Goal: Task Accomplishment & Management: Manage account settings

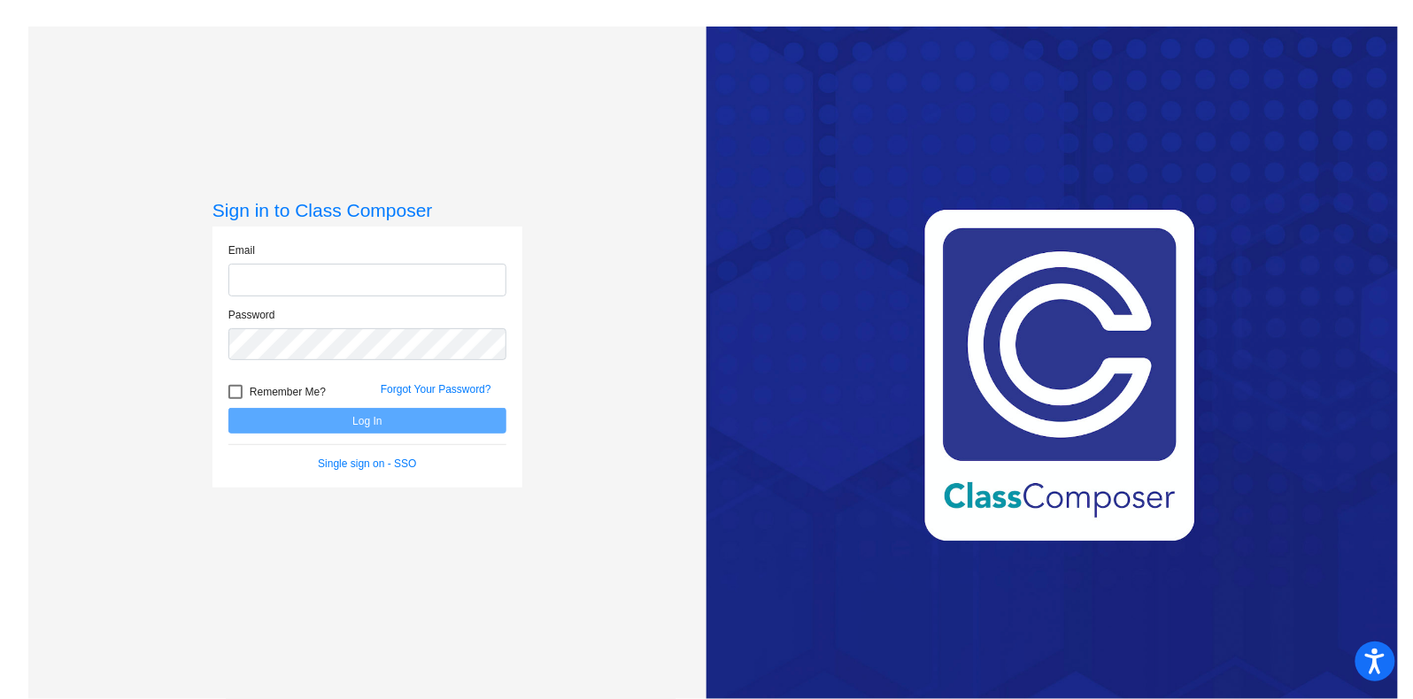
type input "[PERSON_NAME][EMAIL_ADDRESS][PERSON_NAME][DOMAIN_NAME]"
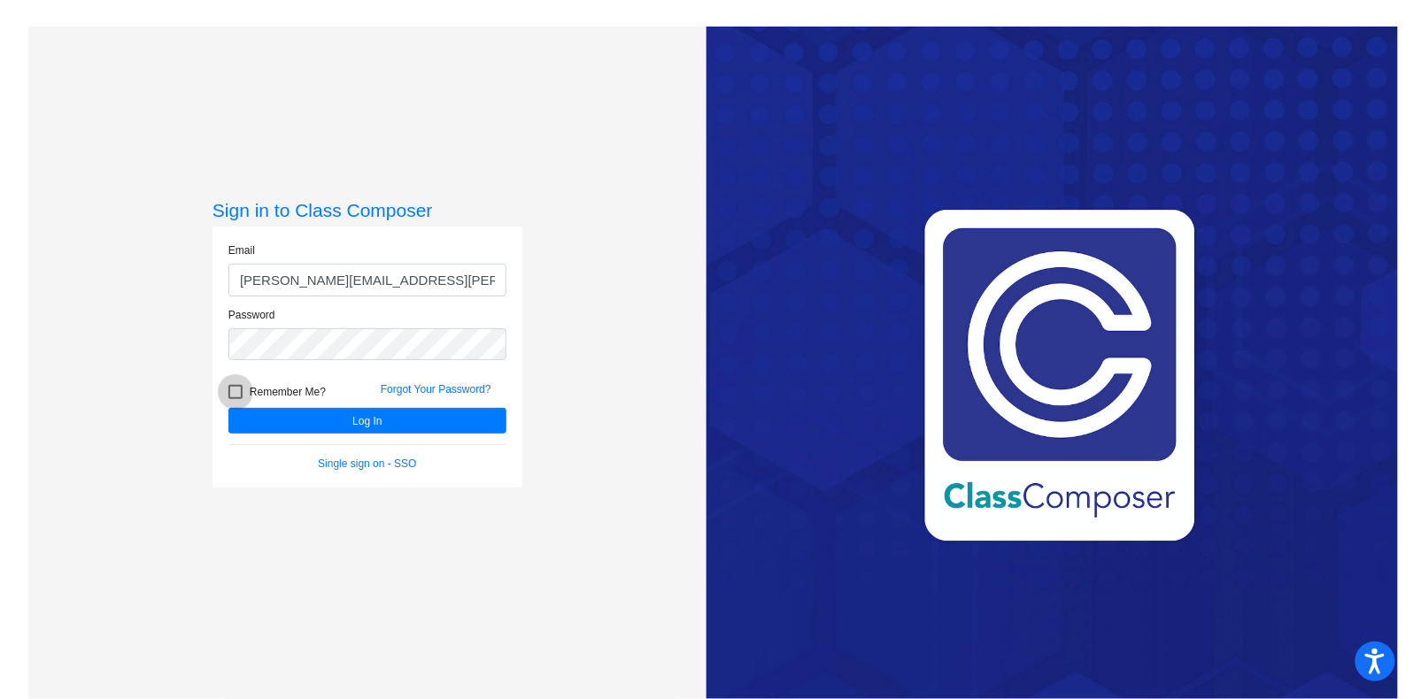
click at [232, 394] on div at bounding box center [235, 392] width 14 height 14
click at [235, 399] on input "Remember Me?" at bounding box center [235, 399] width 1 height 1
checkbox input "true"
click at [266, 421] on button "Log In" at bounding box center [367, 421] width 278 height 26
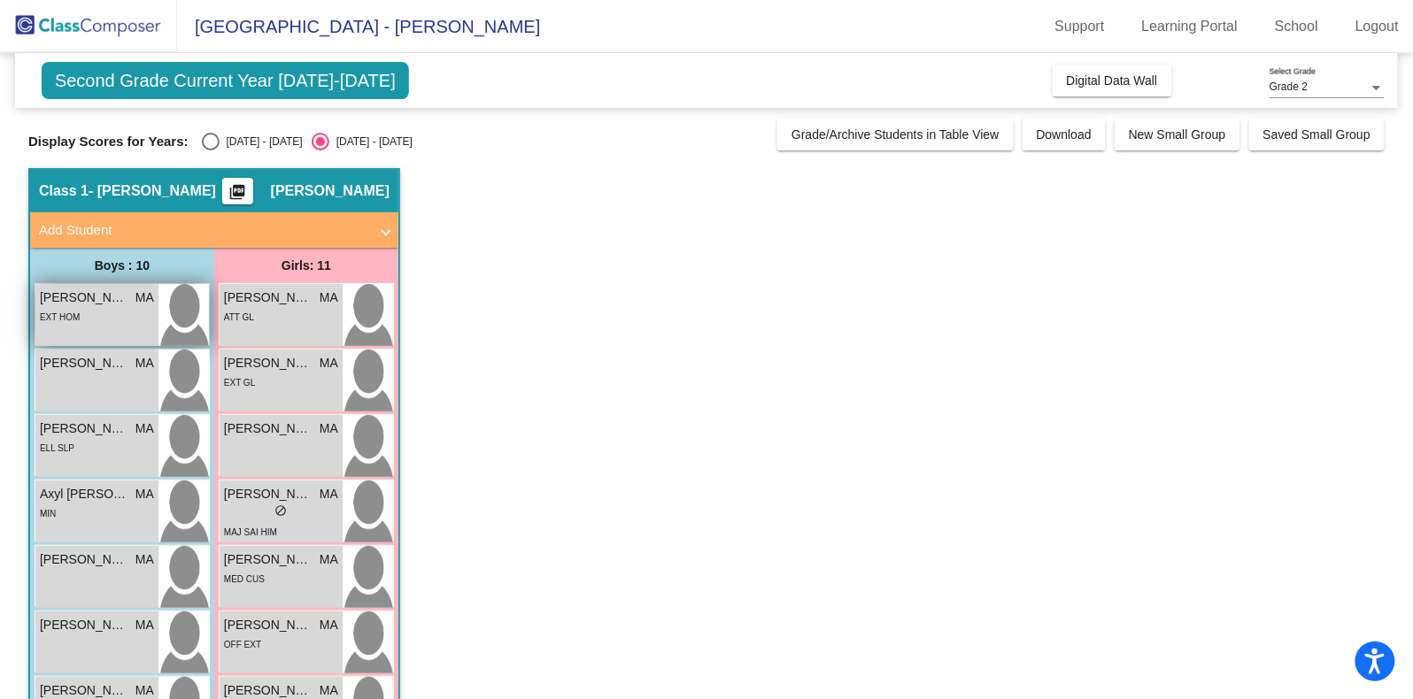
click at [108, 309] on div "EXT HOM" at bounding box center [97, 316] width 114 height 19
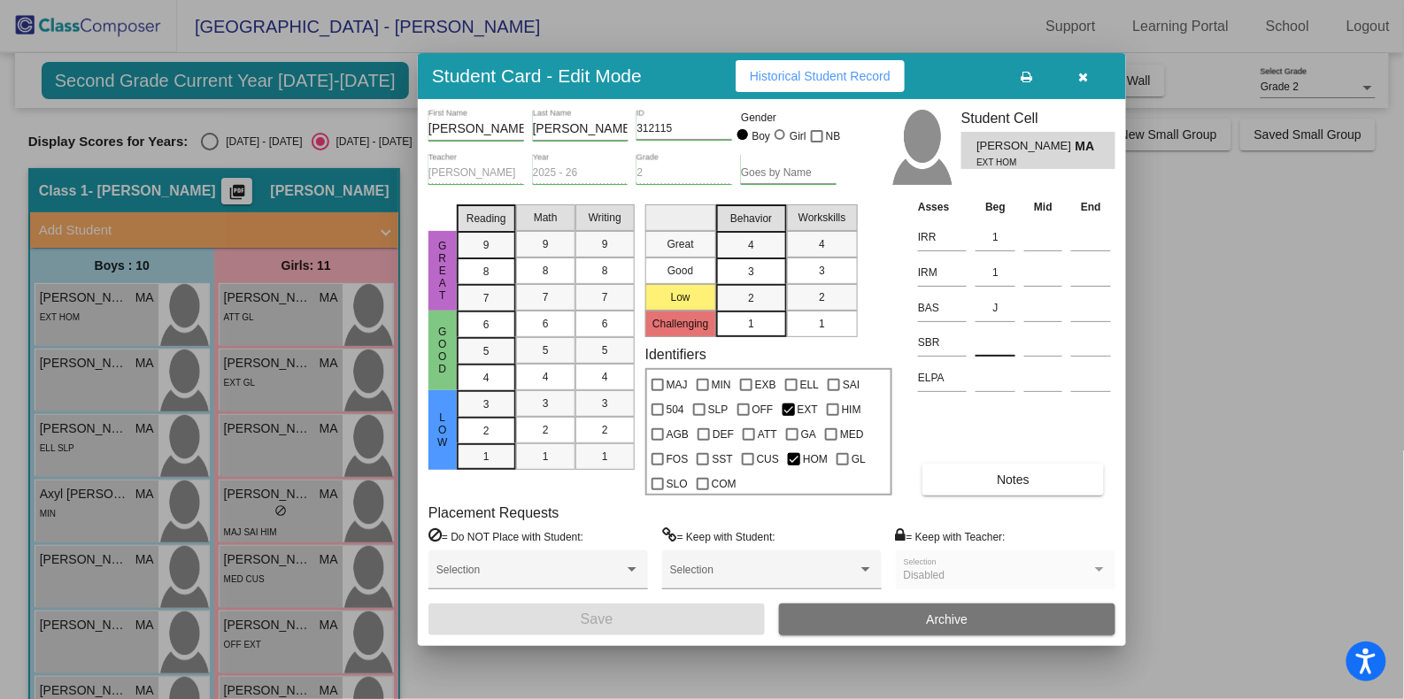
click at [989, 343] on input at bounding box center [996, 342] width 40 height 27
click at [1086, 80] on icon "button" at bounding box center [1084, 77] width 10 height 12
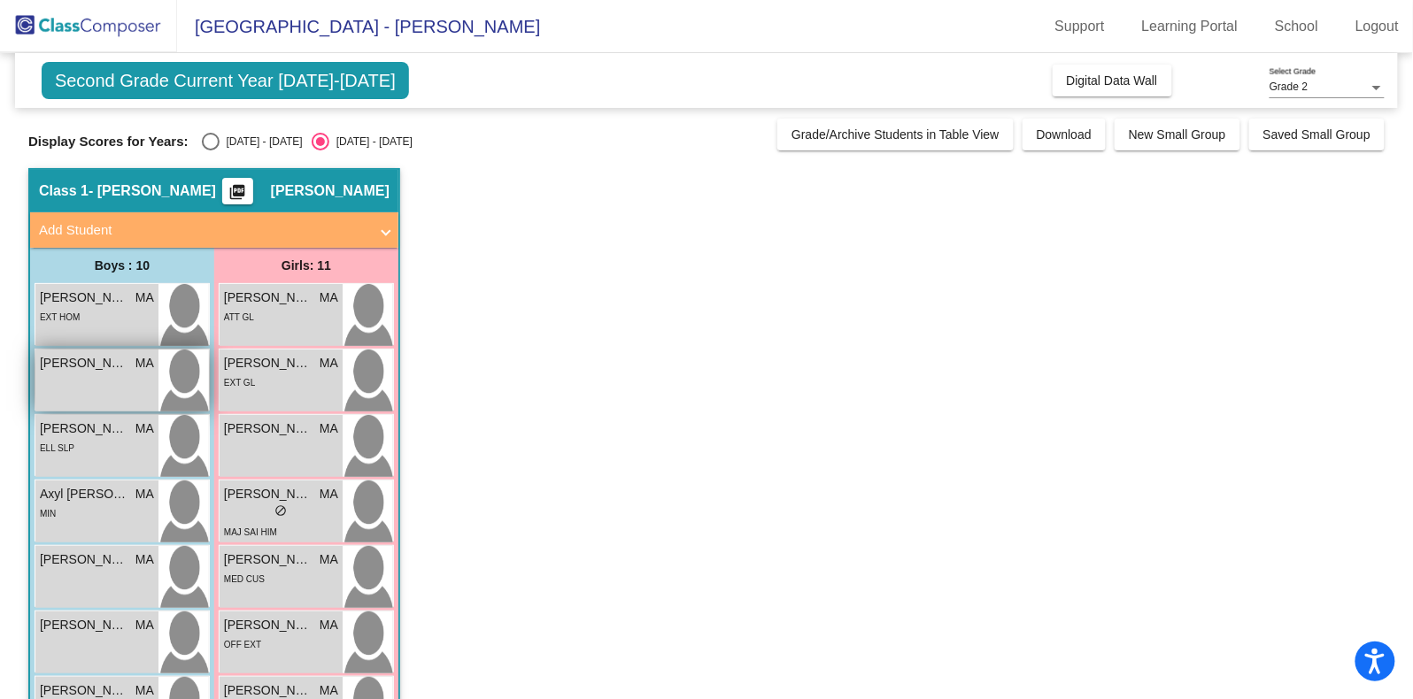
click at [67, 375] on div "Andrew Topete MA lock do_not_disturb_alt" at bounding box center [96, 381] width 123 height 62
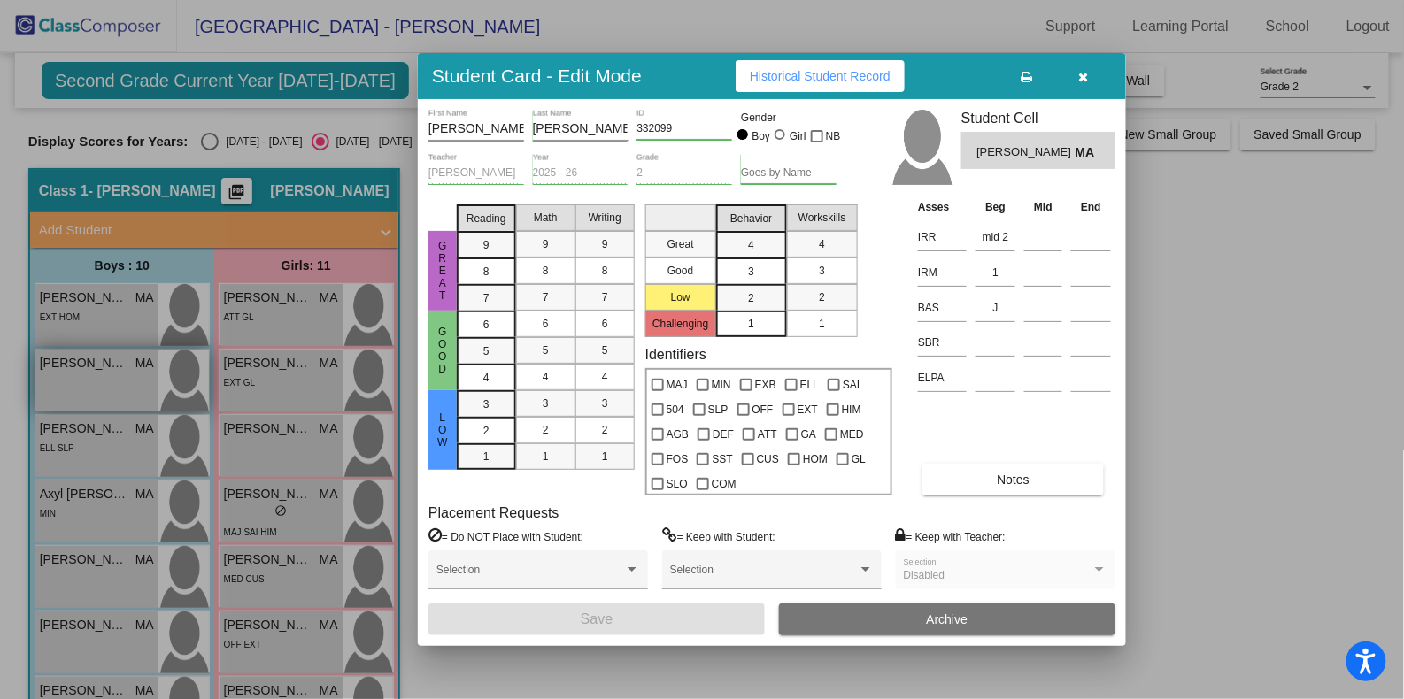
click at [67, 375] on div at bounding box center [702, 349] width 1404 height 699
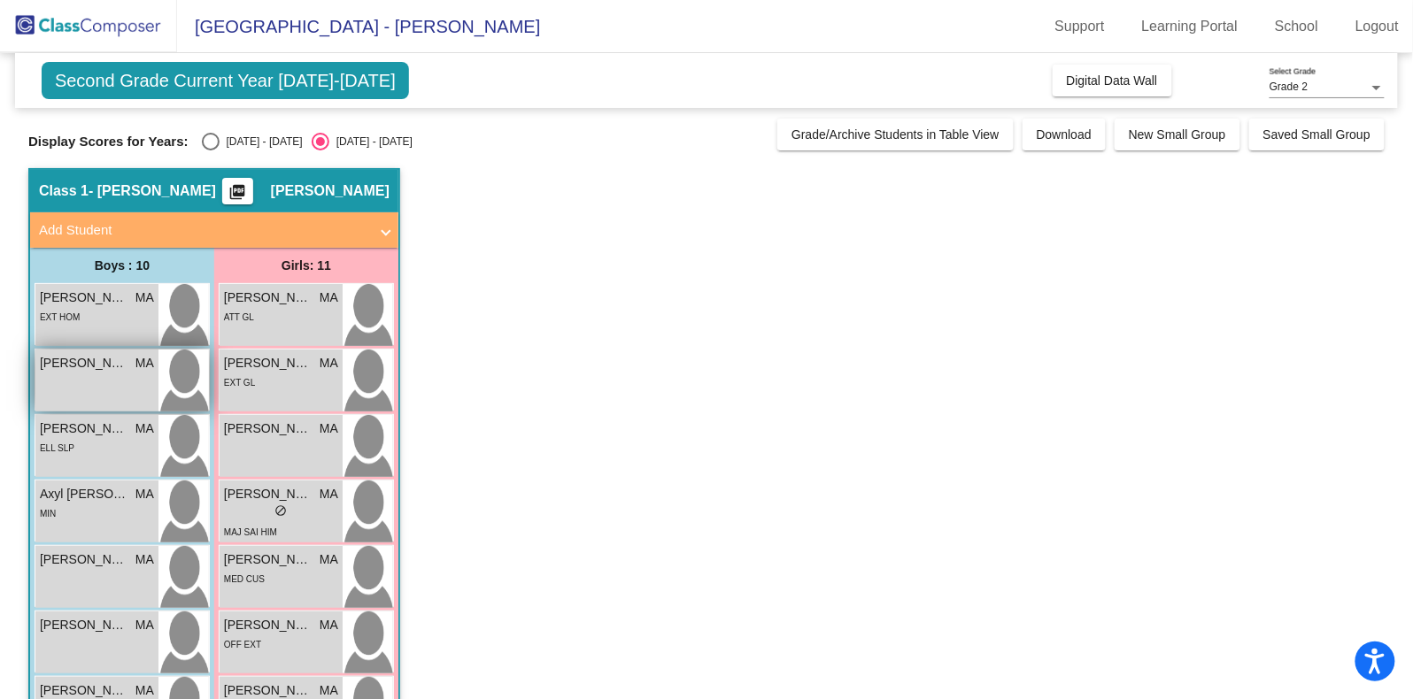
click at [67, 375] on div "Andrew Topete MA lock do_not_disturb_alt" at bounding box center [96, 381] width 123 height 62
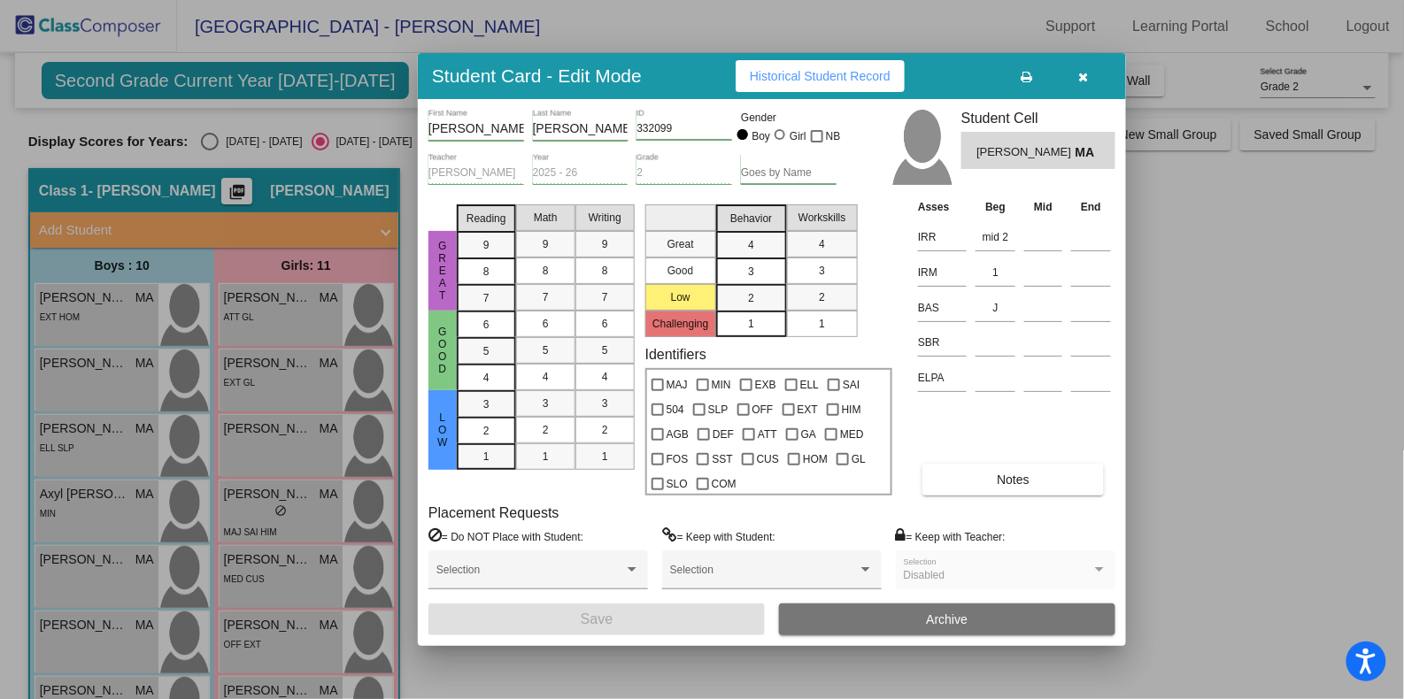
click at [1084, 75] on icon "button" at bounding box center [1084, 77] width 10 height 12
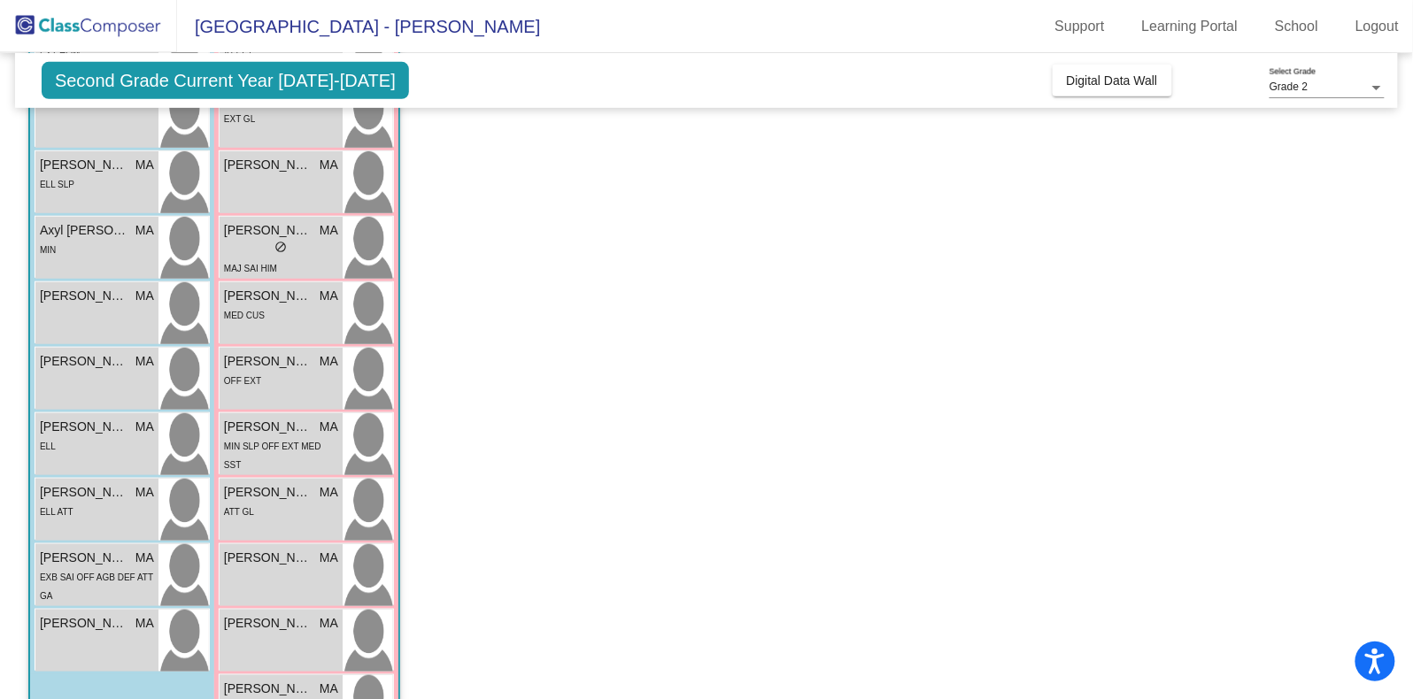
scroll to position [256, 0]
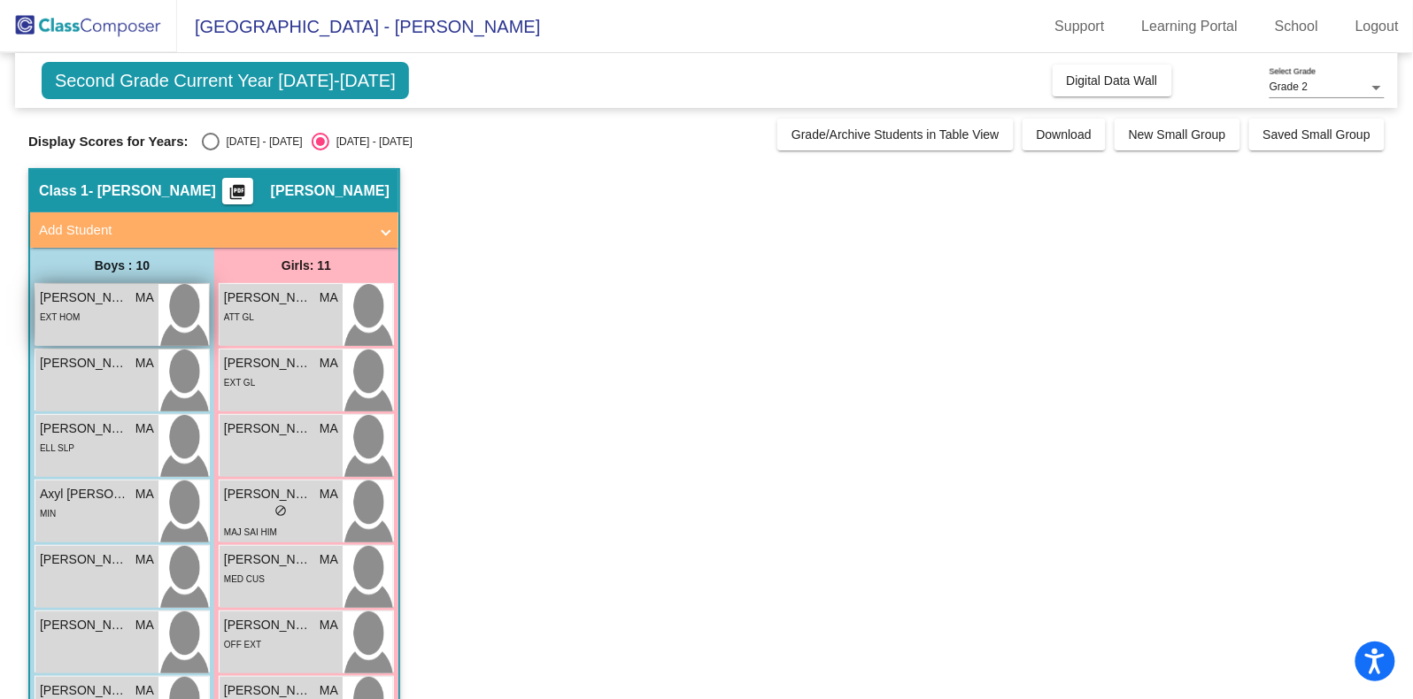
click at [104, 316] on div "EXT HOM" at bounding box center [97, 316] width 114 height 19
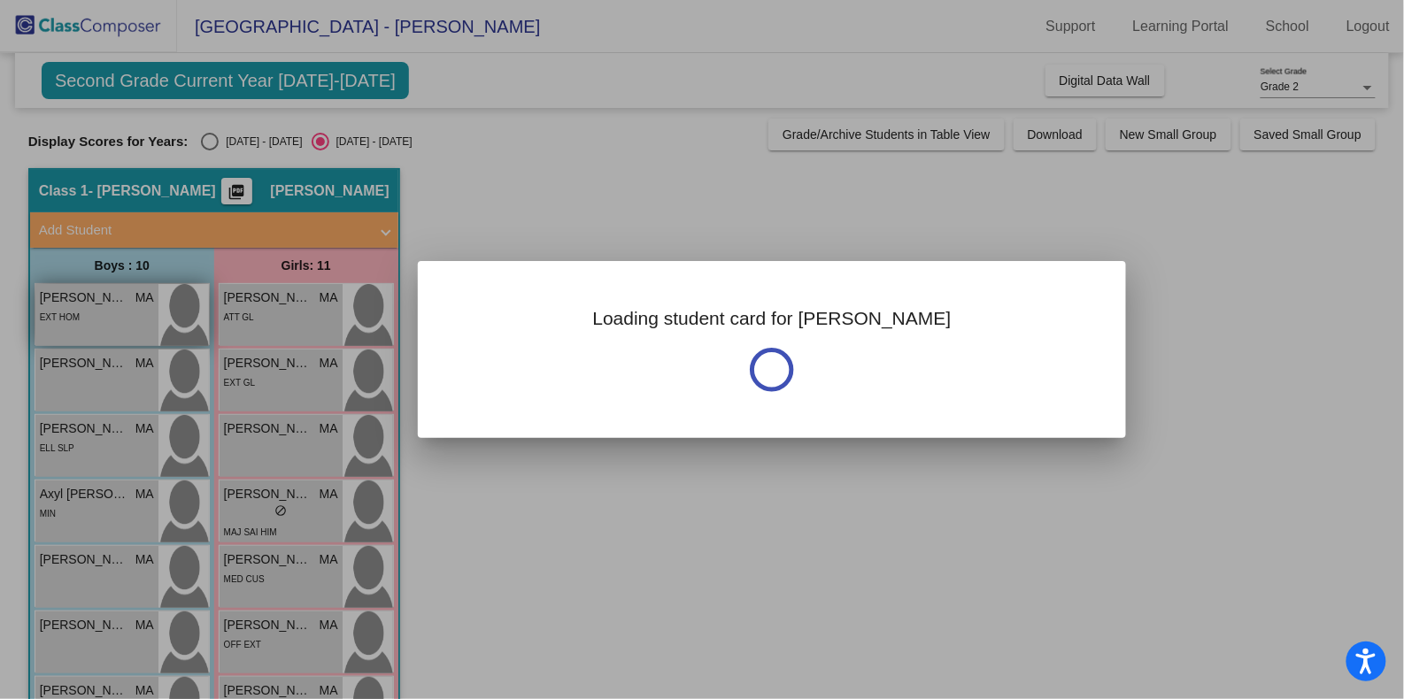
click at [104, 316] on div at bounding box center [702, 349] width 1404 height 699
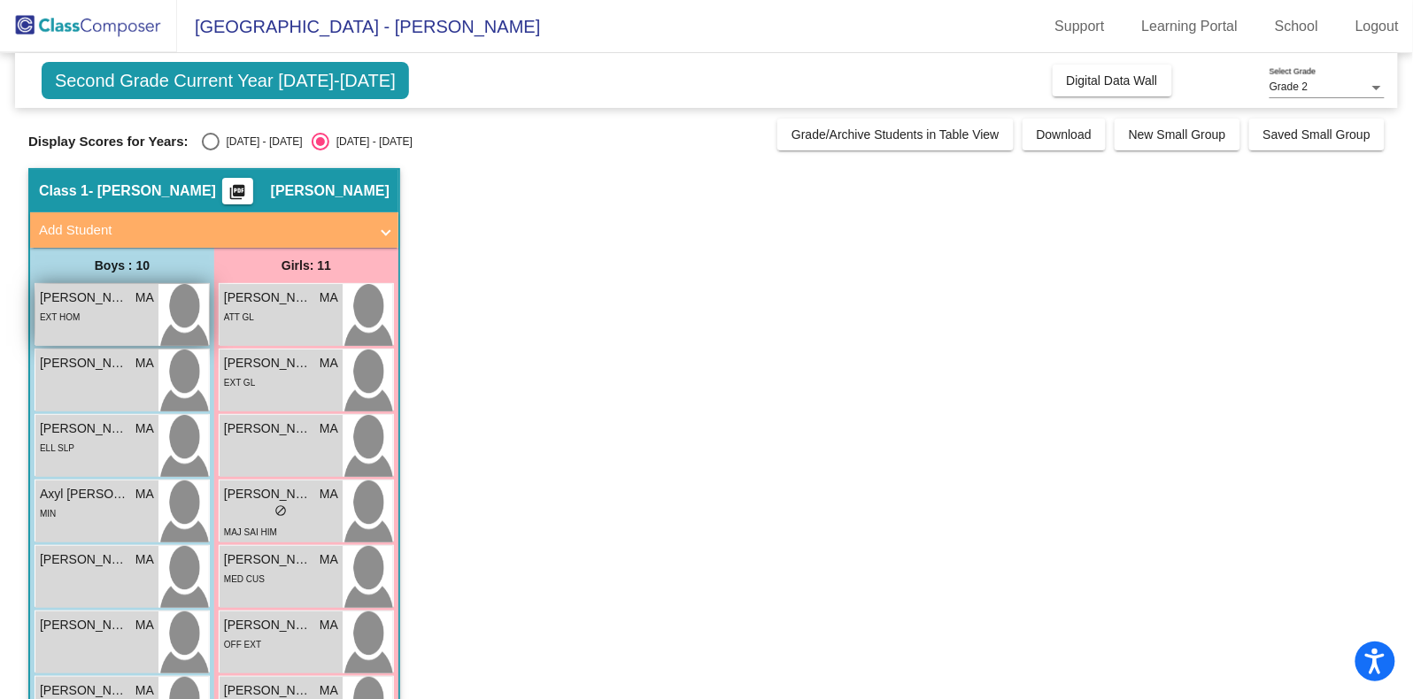
click at [89, 311] on div "EXT HOM" at bounding box center [97, 316] width 114 height 19
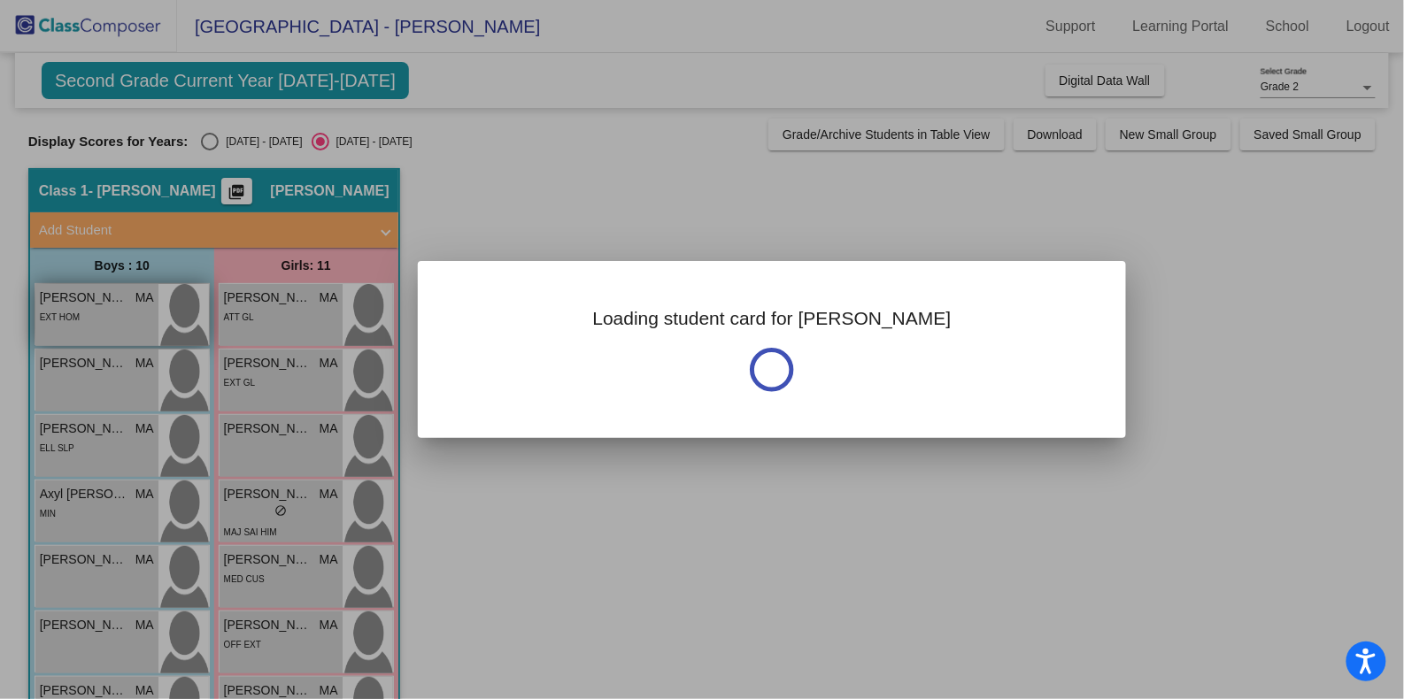
click at [89, 311] on div at bounding box center [702, 349] width 1404 height 699
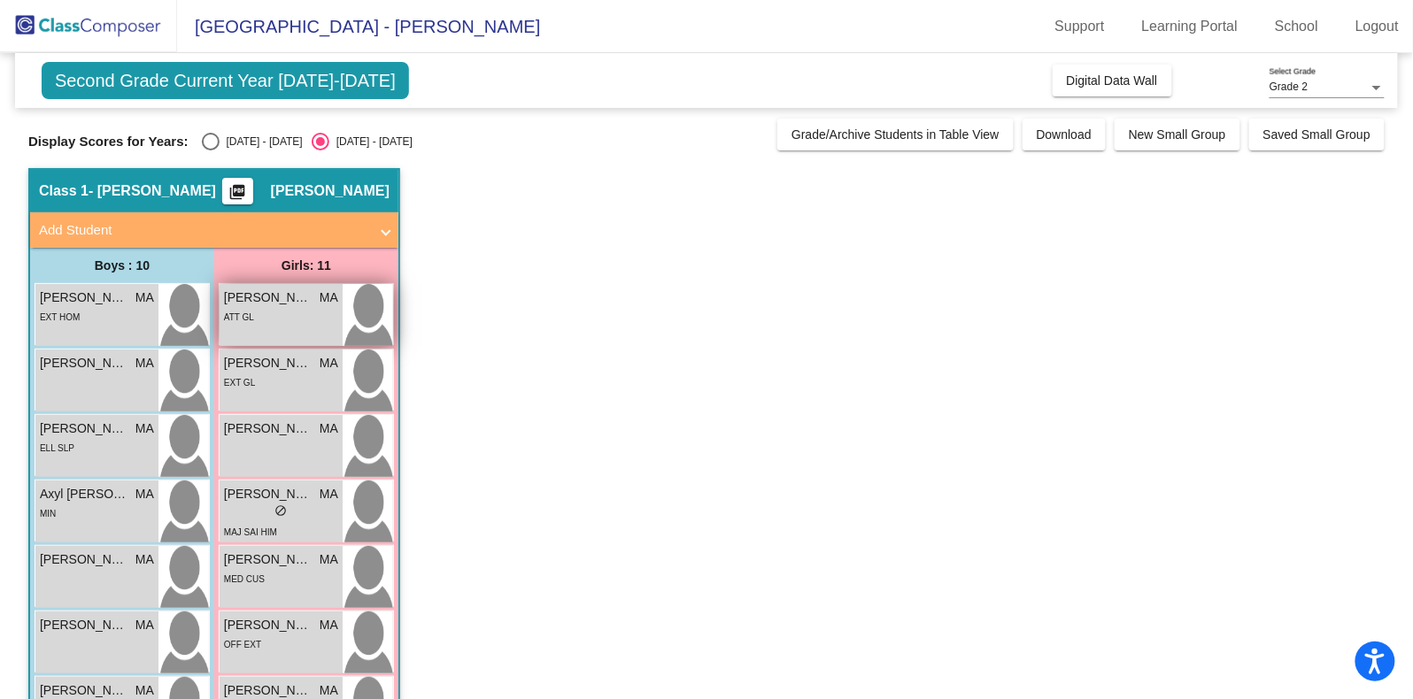
click at [313, 333] on div "[PERSON_NAME] MA lock do_not_disturb_alt ATT GL" at bounding box center [281, 315] width 123 height 62
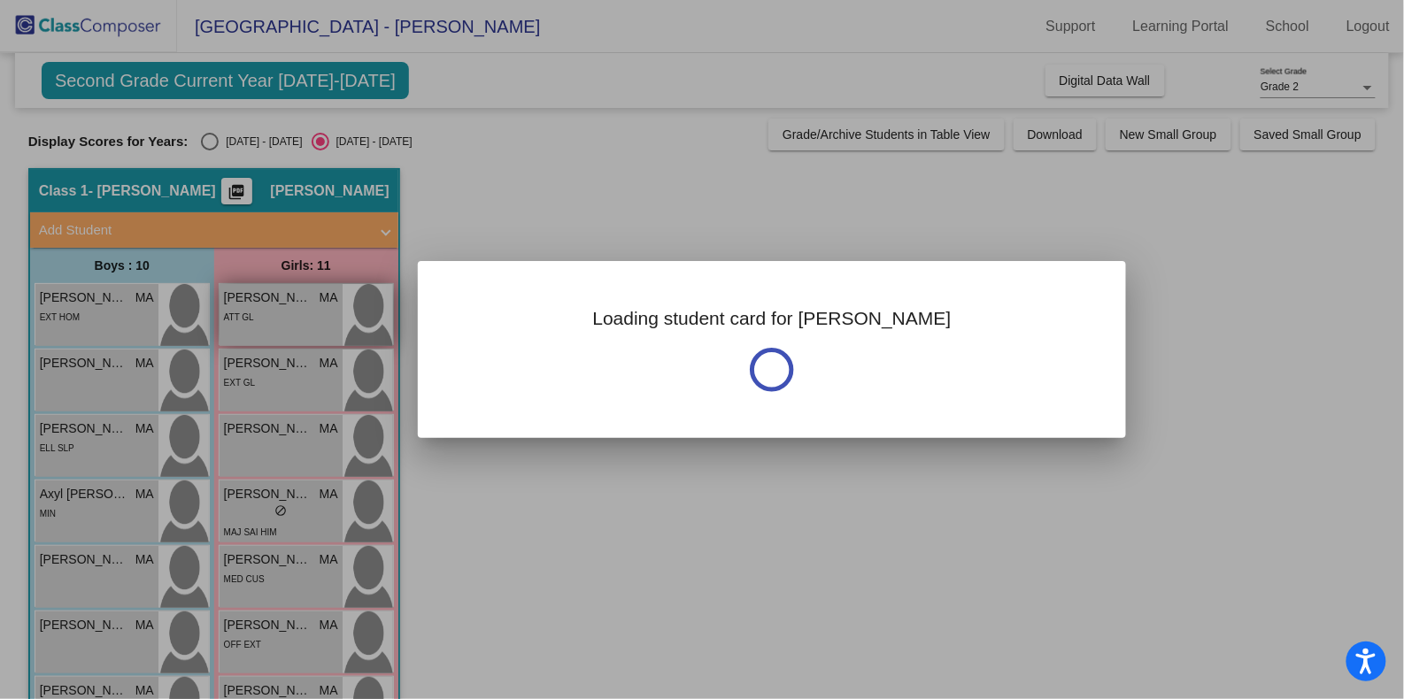
click at [313, 333] on div at bounding box center [702, 349] width 1404 height 699
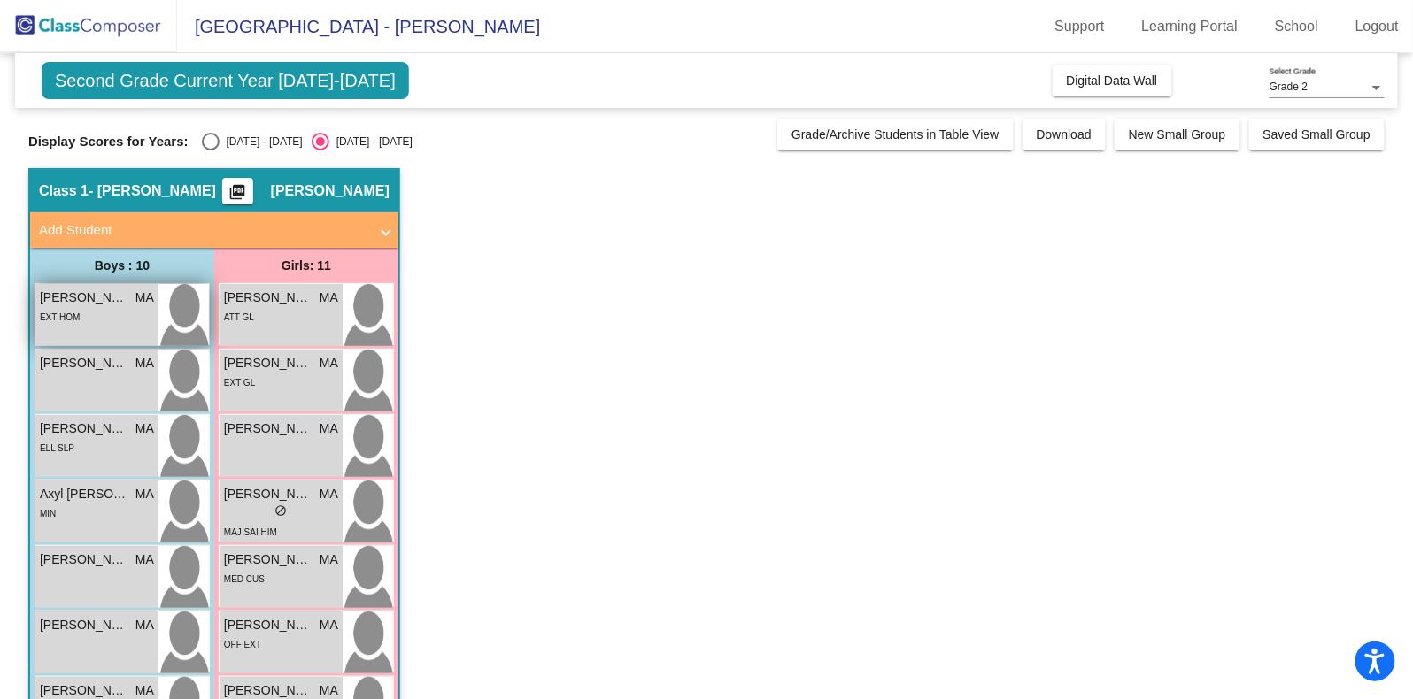
click at [106, 324] on div "[PERSON_NAME] MA lock do_not_disturb_alt EXT HOM" at bounding box center [96, 315] width 123 height 62
click at [88, 339] on div "[PERSON_NAME] MA lock do_not_disturb_alt EXT HOM" at bounding box center [96, 315] width 123 height 62
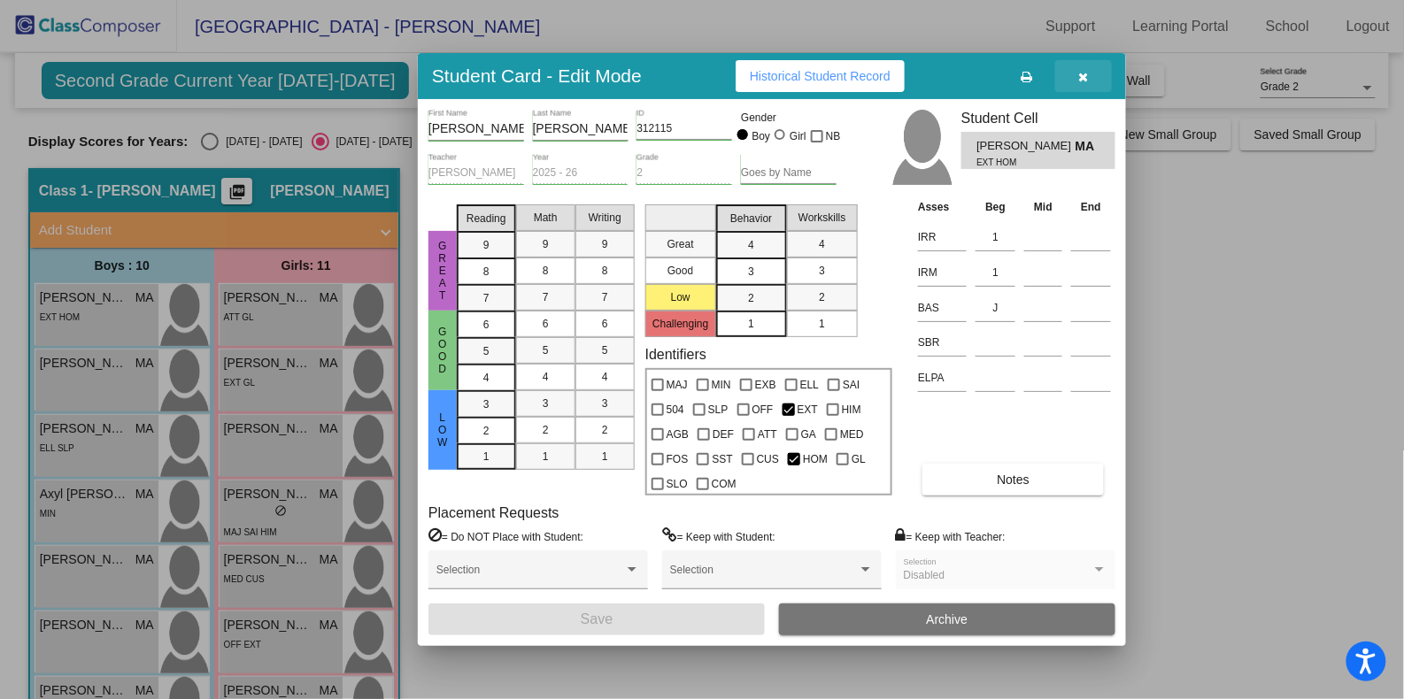
click at [1079, 81] on icon "button" at bounding box center [1084, 77] width 10 height 12
